Goal: Task Accomplishment & Management: Manage account settings

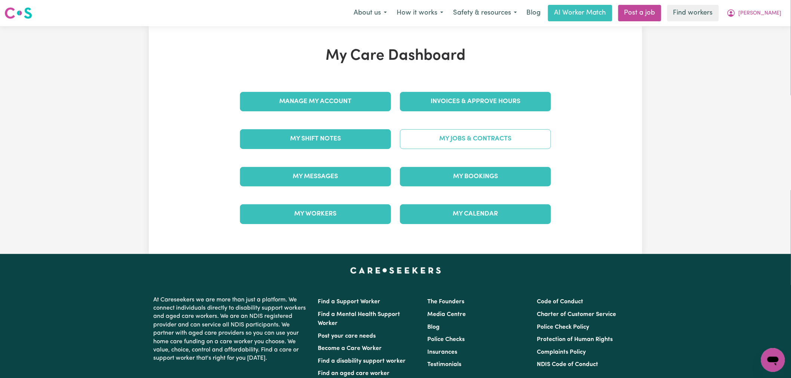
click at [469, 147] on link "My Jobs & Contracts" at bounding box center [475, 138] width 151 height 19
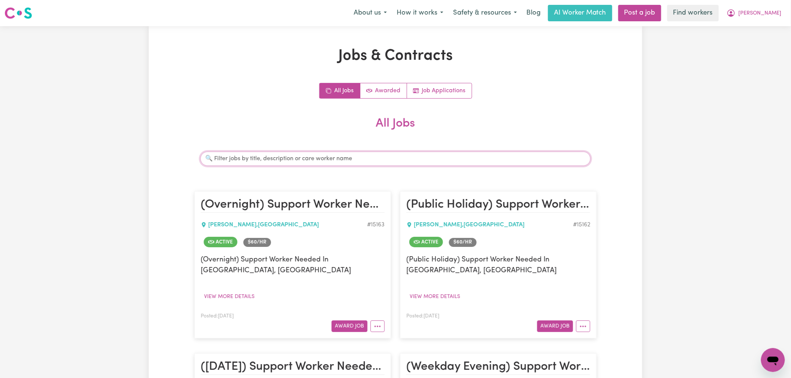
click at [304, 159] on input "Search jobs" at bounding box center [395, 159] width 390 height 14
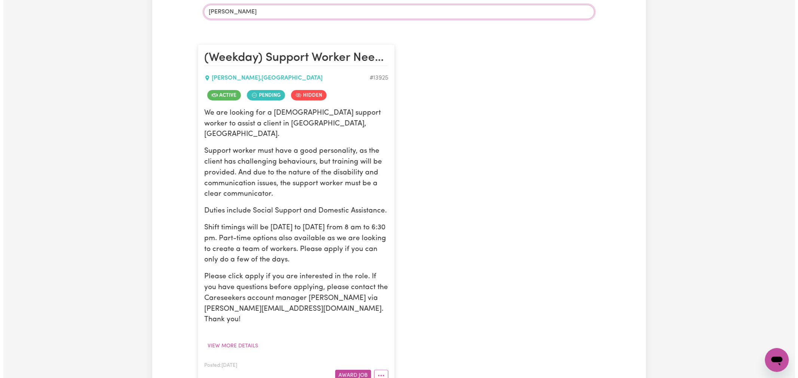
scroll to position [208, 0]
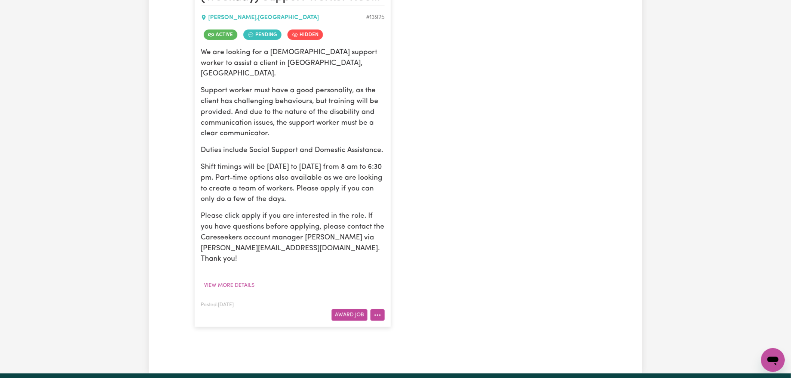
type input "amy"
click at [381, 312] on icon "More options" at bounding box center [377, 315] width 7 height 7
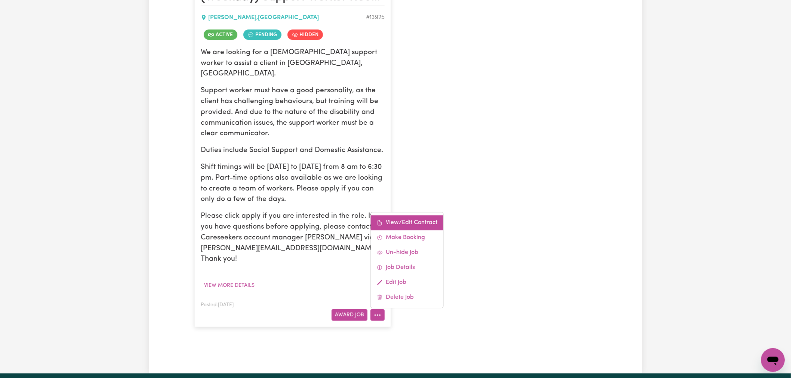
click at [409, 216] on link "View/Edit Contract" at bounding box center [407, 223] width 73 height 15
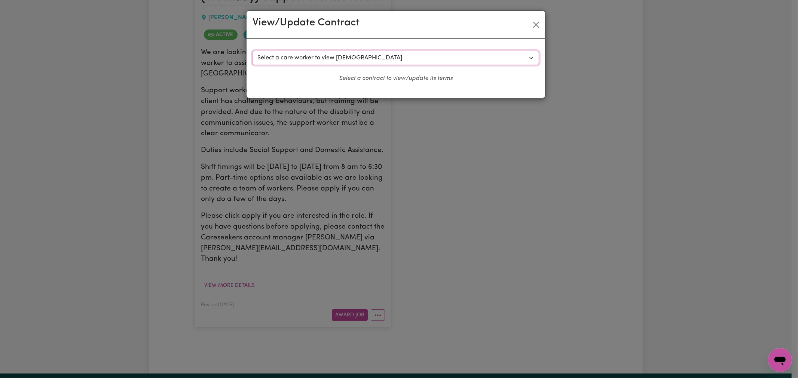
click at [334, 56] on select "Select a care worker to view contract #10385 - Amy G (contract pending) #10386 …" at bounding box center [395, 58] width 286 height 14
select select "9997"
click at [252, 51] on select "Select a care worker to view contract #10385 - Amy G (contract pending) #10386 …" at bounding box center [395, 58] width 286 height 14
select select "WEEKDAY_DAYTIME"
select select "ASSISTANCE_SELF_CARE"
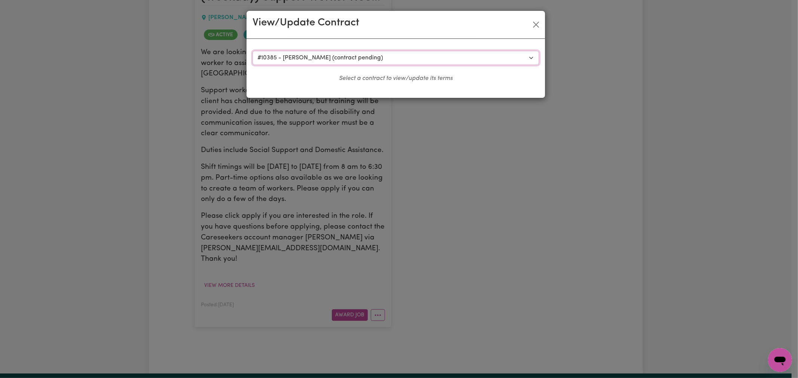
select select "ONE"
select select "WEEKDAY_EVENING"
select select "ASSISTANCE_SELF_CARE"
select select "ONE"
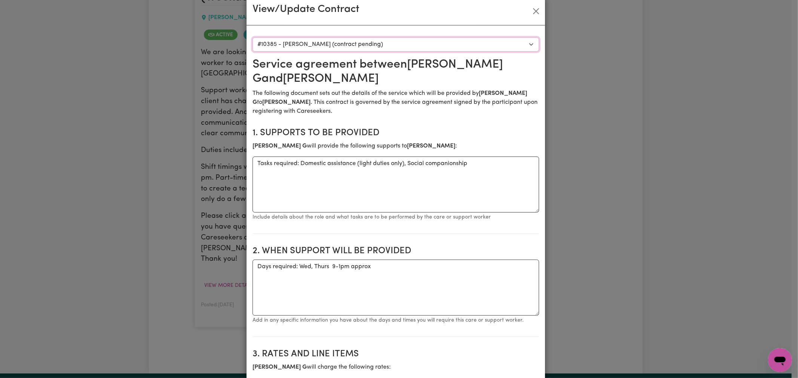
scroll to position [0, 0]
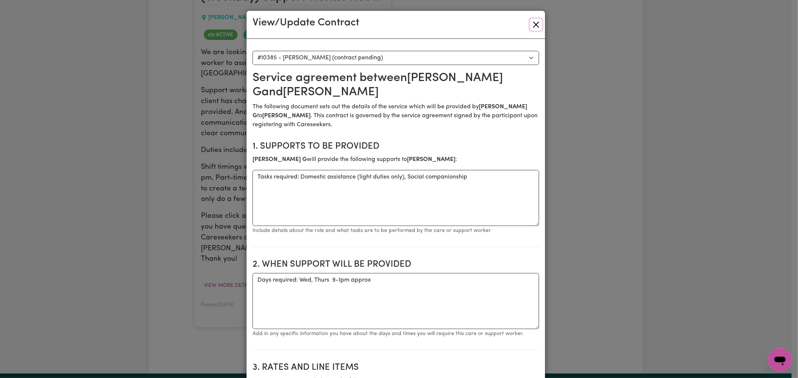
click at [534, 28] on button "Close" at bounding box center [536, 25] width 12 height 12
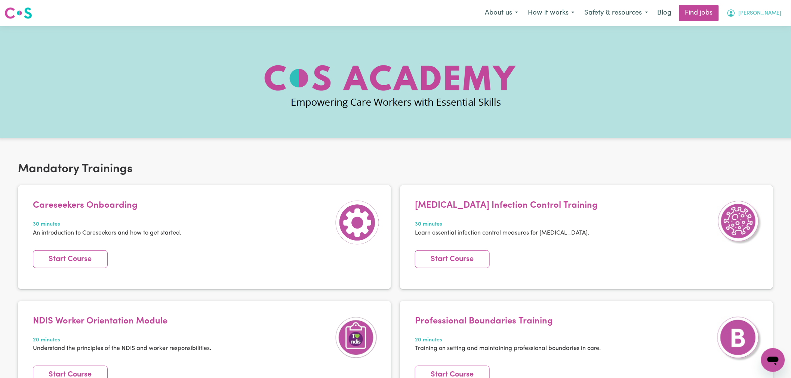
click at [772, 11] on span "[PERSON_NAME]" at bounding box center [760, 13] width 43 height 8
click at [763, 55] on link "Logout" at bounding box center [756, 57] width 59 height 14
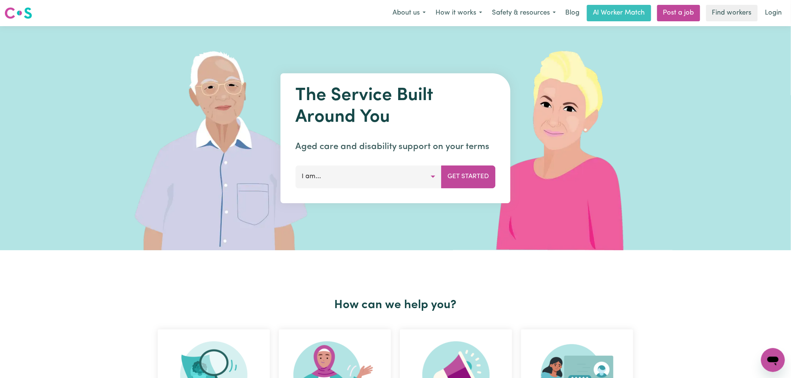
click at [777, 4] on nav "Menu About us How it works Safety & resources Blog AI Worker Match Post a job F…" at bounding box center [395, 13] width 791 height 26
click at [775, 7] on link "Login" at bounding box center [774, 13] width 26 height 16
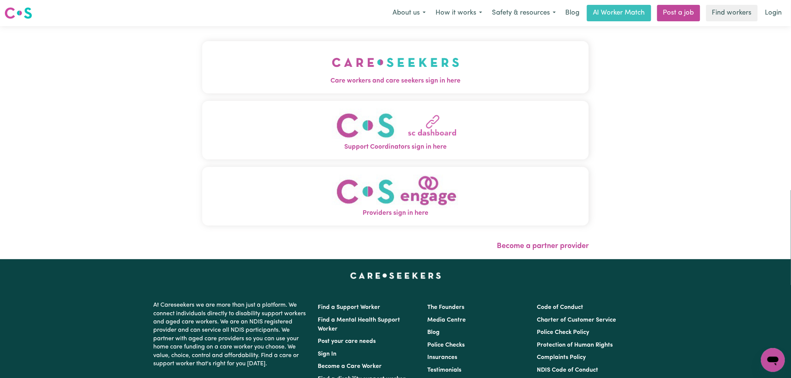
click at [405, 61] on img "Care workers and care seekers sign in here" at bounding box center [396, 63] width 128 height 28
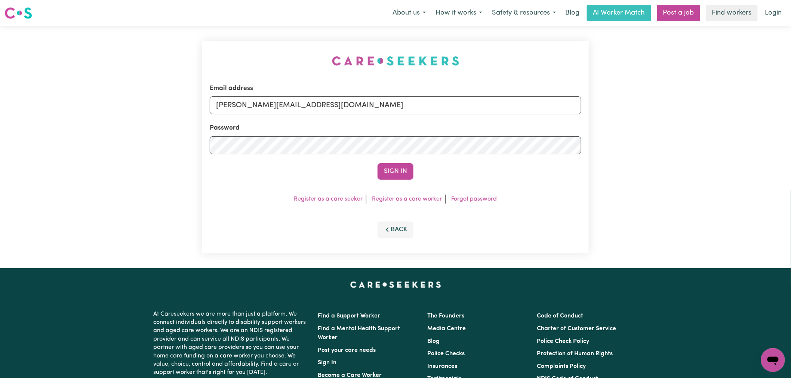
click at [356, 91] on div "Email address [PERSON_NAME][EMAIL_ADDRESS][DOMAIN_NAME]" at bounding box center [396, 99] width 372 height 31
click at [348, 109] on input "[PERSON_NAME][EMAIL_ADDRESS][DOMAIN_NAME]" at bounding box center [396, 105] width 372 height 18
drag, startPoint x: 432, startPoint y: 102, endPoint x: 255, endPoint y: 104, distance: 176.9
click at [255, 104] on input "[EMAIL_ADDRESS][DOMAIN_NAME]" at bounding box center [396, 105] width 372 height 18
type input "[EMAIL_ADDRESS][DOMAIN_NAME]"
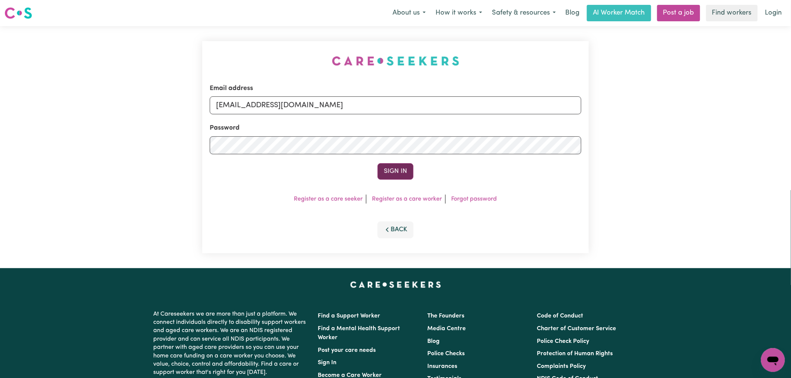
click at [408, 173] on button "Sign In" at bounding box center [396, 171] width 36 height 16
